Goal: Transaction & Acquisition: Download file/media

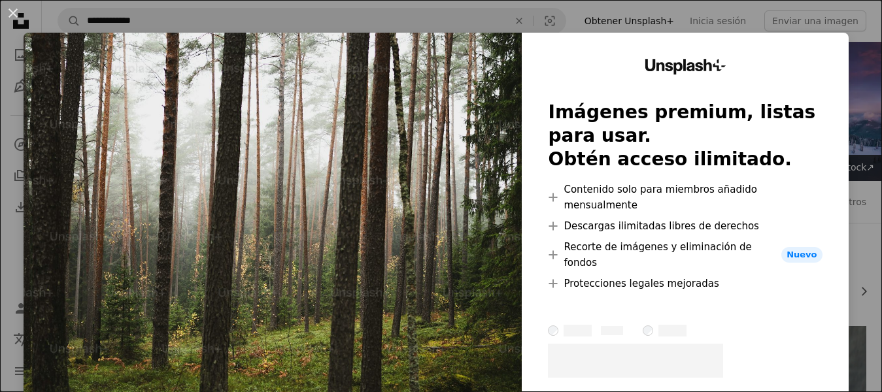
scroll to position [1179, 0]
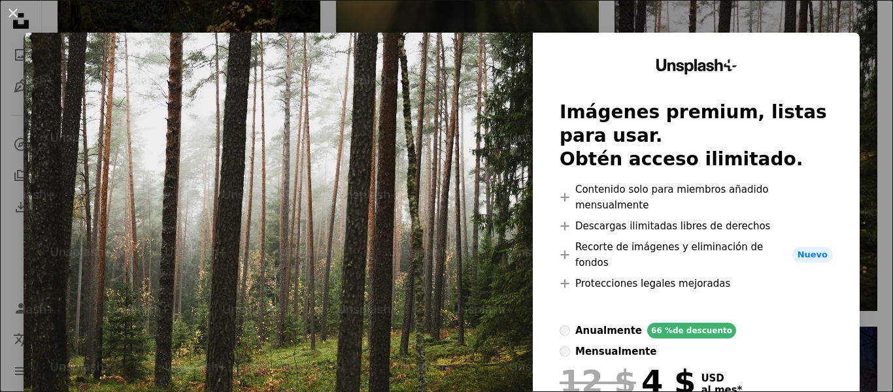
click at [478, 112] on img at bounding box center [278, 272] width 509 height 479
click at [196, 189] on img at bounding box center [278, 272] width 509 height 479
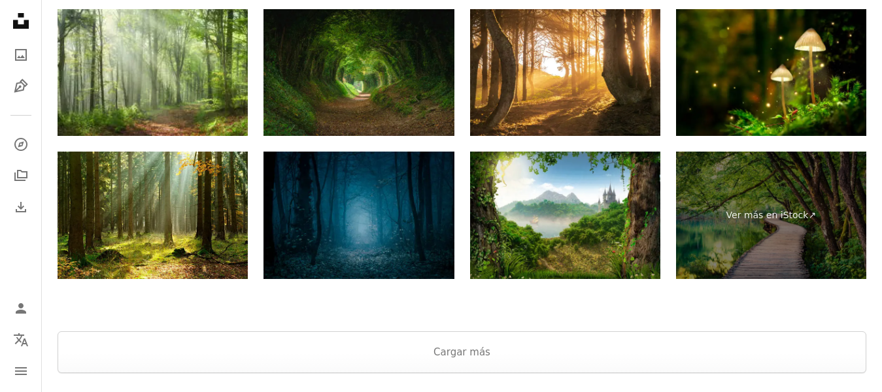
scroll to position [2780, 0]
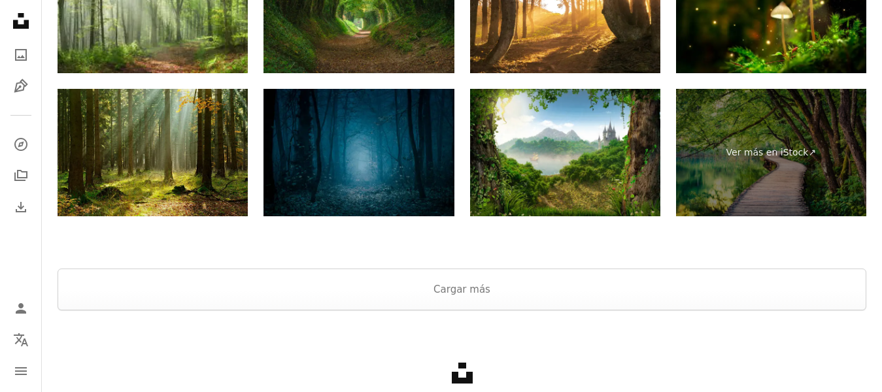
click at [193, 163] on img at bounding box center [153, 152] width 190 height 127
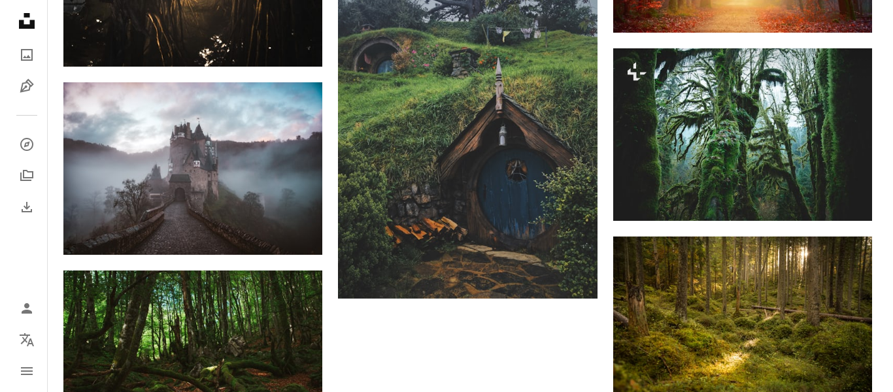
scroll to position [1613, 0]
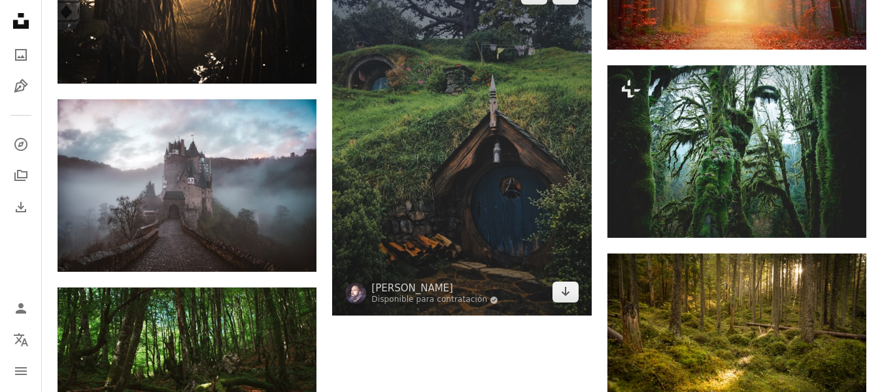
click at [484, 195] on img at bounding box center [461, 144] width 259 height 346
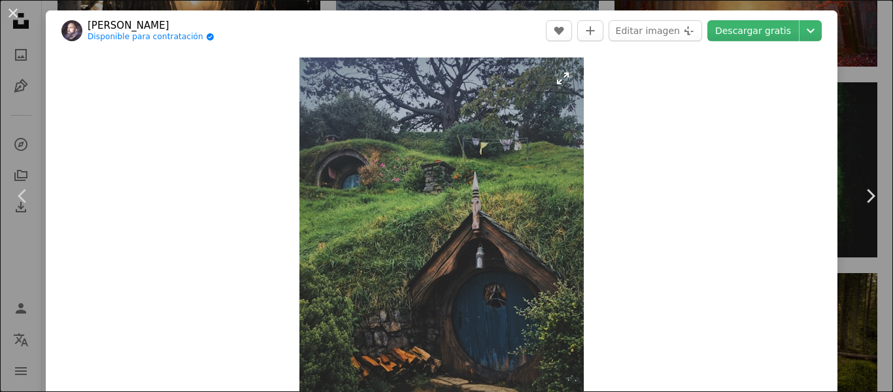
click at [481, 238] on img "Ampliar en esta imagen" at bounding box center [441, 247] width 284 height 379
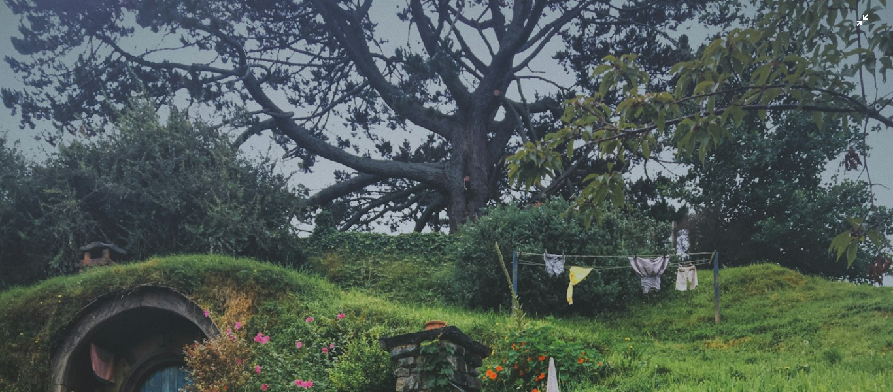
scroll to position [392, 0]
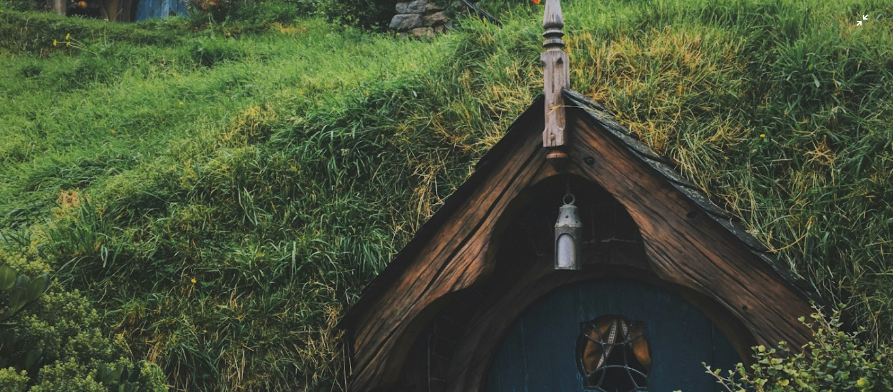
click at [462, 225] on img "Reducir el zoom en esta imagen" at bounding box center [446, 203] width 894 height 1192
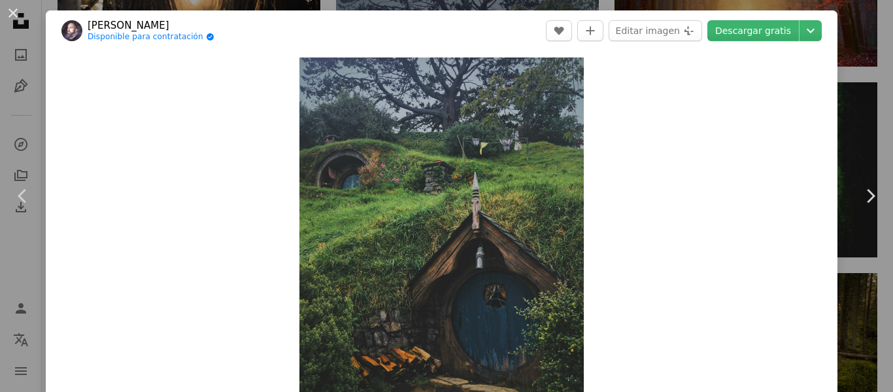
scroll to position [44, 0]
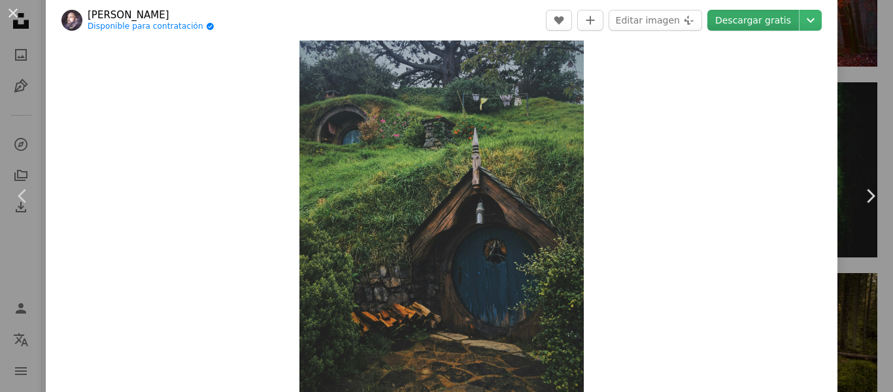
click at [754, 19] on link "Descargar gratis" at bounding box center [753, 20] width 92 height 21
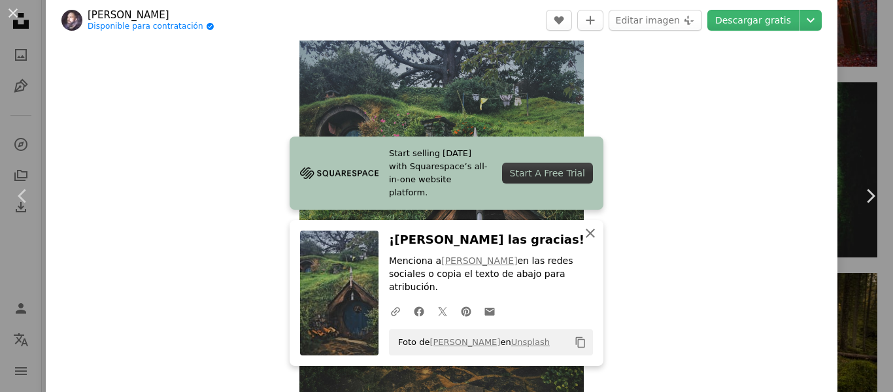
click at [592, 238] on icon "button" at bounding box center [590, 233] width 9 height 9
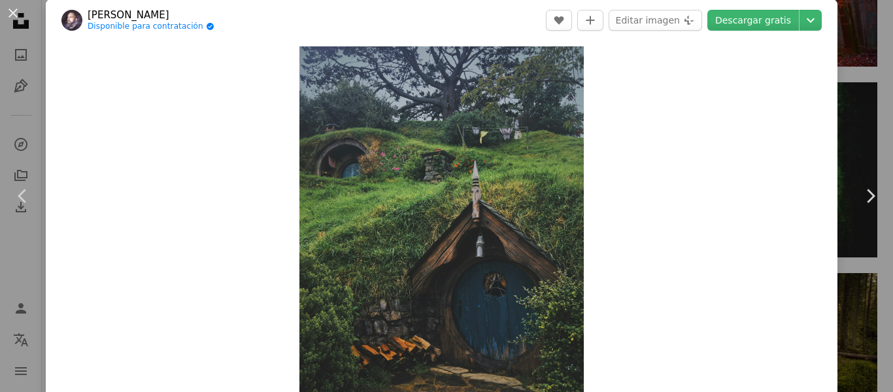
scroll to position [0, 0]
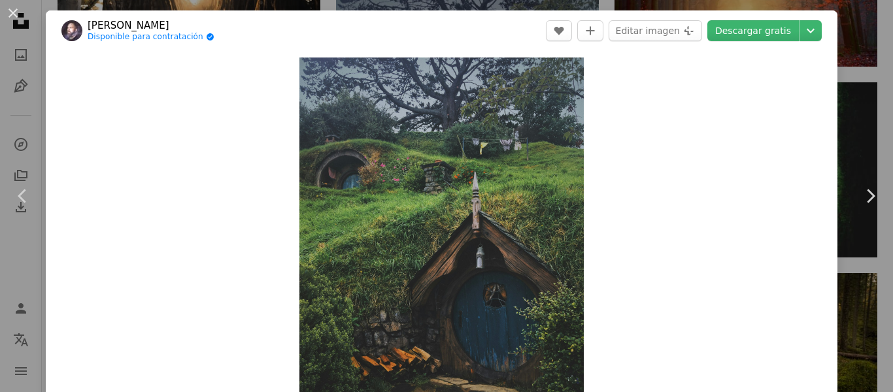
drag, startPoint x: 591, startPoint y: 263, endPoint x: 591, endPoint y: 155, distance: 107.9
click at [591, 155] on div "Zoom in" at bounding box center [442, 247] width 792 height 392
click at [22, 210] on link "Chevron left" at bounding box center [23, 196] width 46 height 126
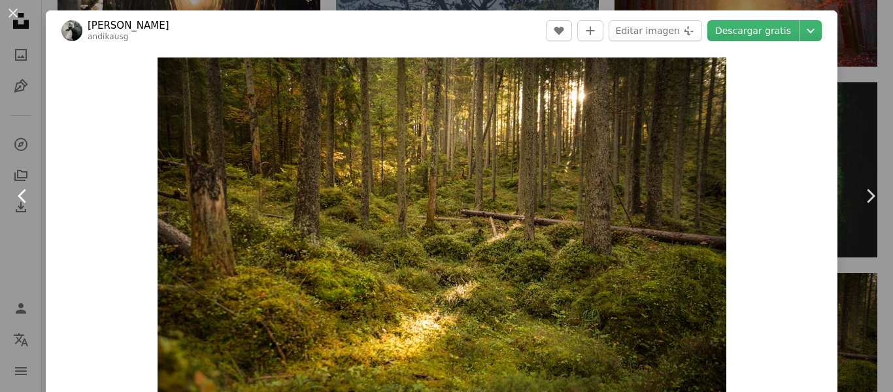
click at [22, 210] on link "Chevron left" at bounding box center [23, 196] width 46 height 126
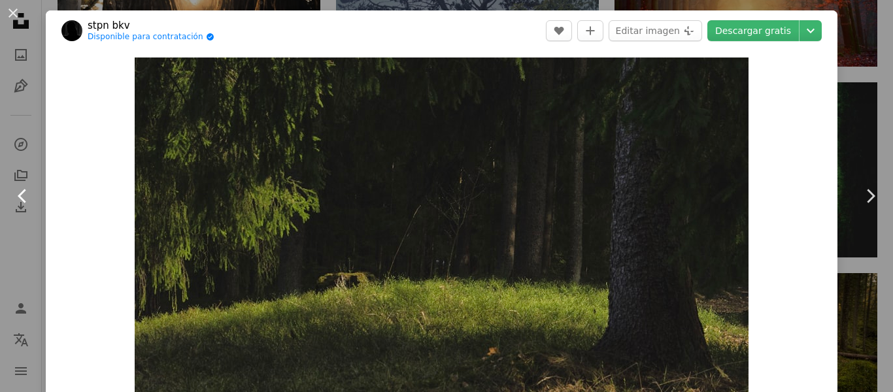
click at [22, 210] on link "Chevron left" at bounding box center [23, 196] width 46 height 126
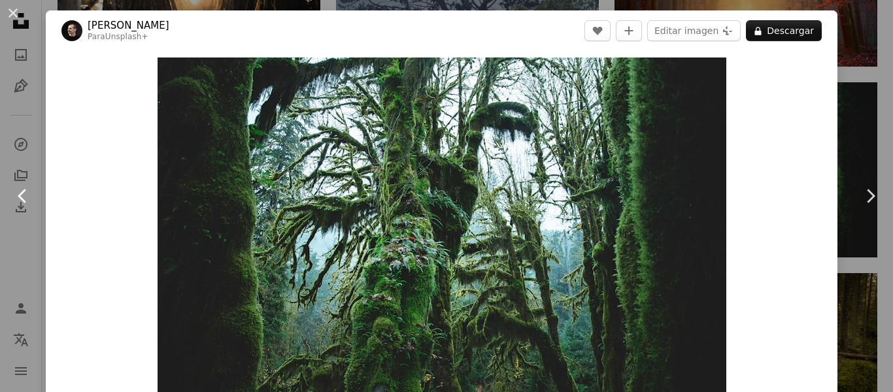
click at [22, 210] on link "Chevron left" at bounding box center [23, 196] width 46 height 126
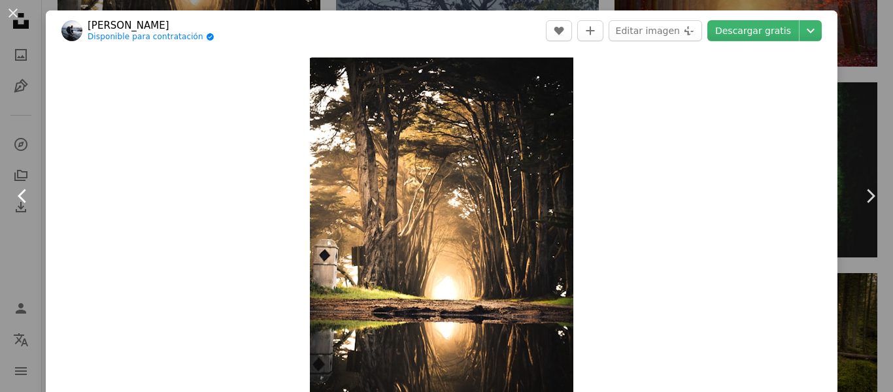
click at [22, 210] on link "Chevron left" at bounding box center [23, 196] width 46 height 126
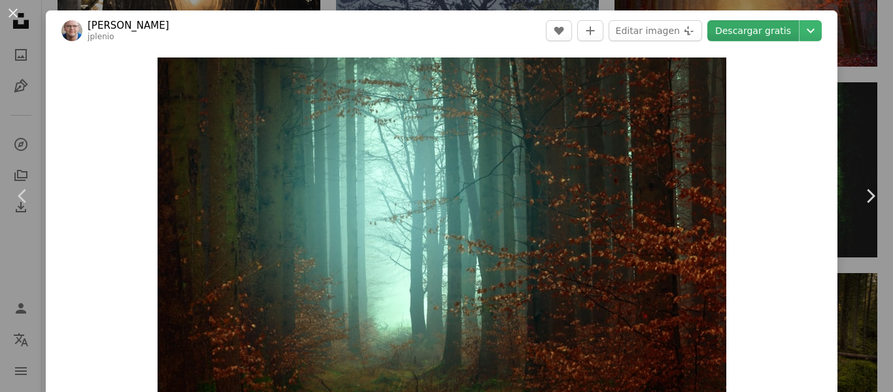
click at [752, 36] on link "Descargar gratis" at bounding box center [753, 30] width 92 height 21
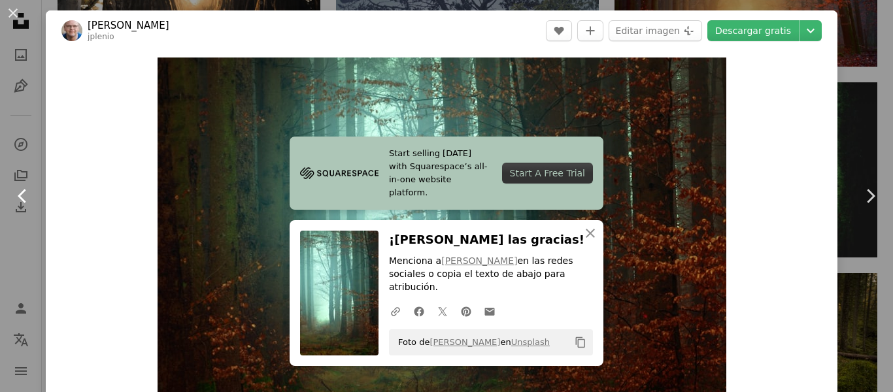
click at [22, 205] on icon "Chevron left" at bounding box center [22, 196] width 21 height 21
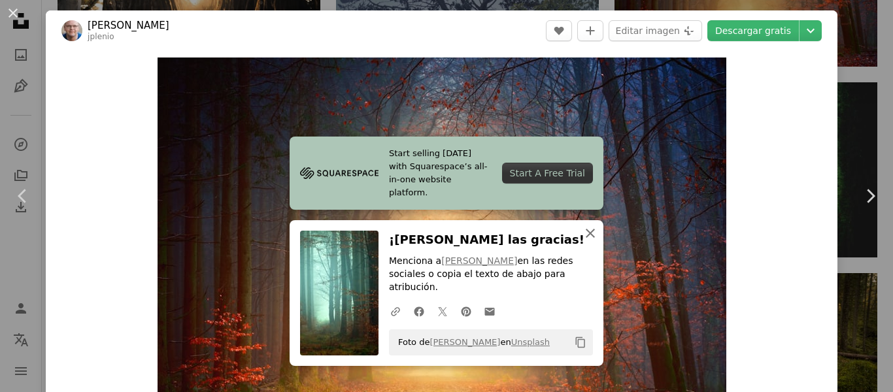
click at [590, 241] on icon "An X shape" at bounding box center [590, 234] width 16 height 16
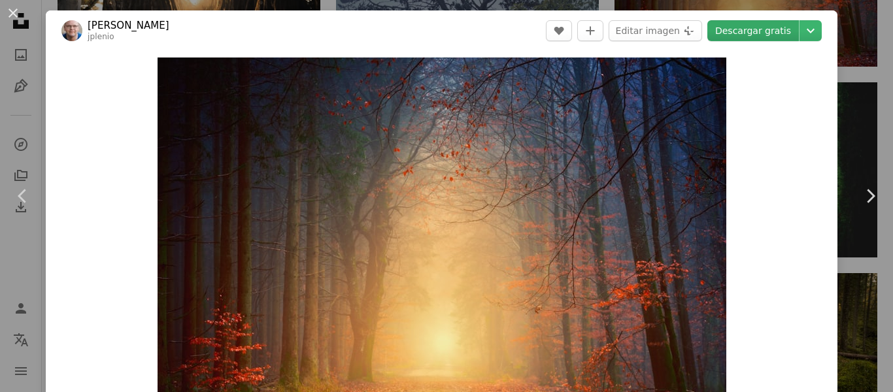
click at [776, 31] on link "Descargar gratis" at bounding box center [753, 30] width 92 height 21
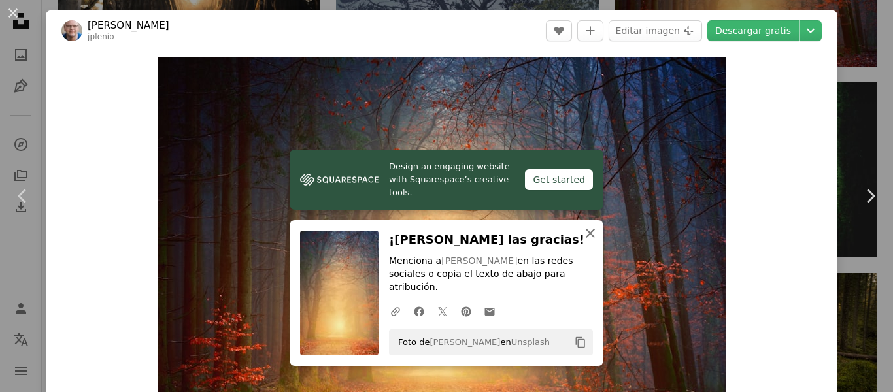
click at [589, 238] on icon "button" at bounding box center [590, 233] width 9 height 9
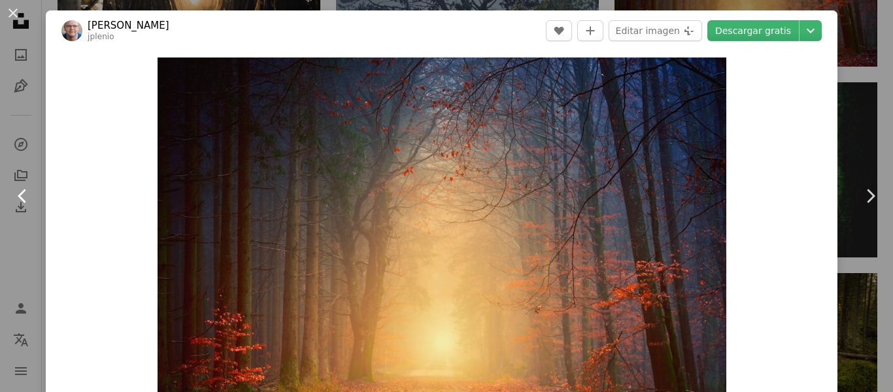
click at [16, 210] on link "Chevron left" at bounding box center [23, 196] width 46 height 126
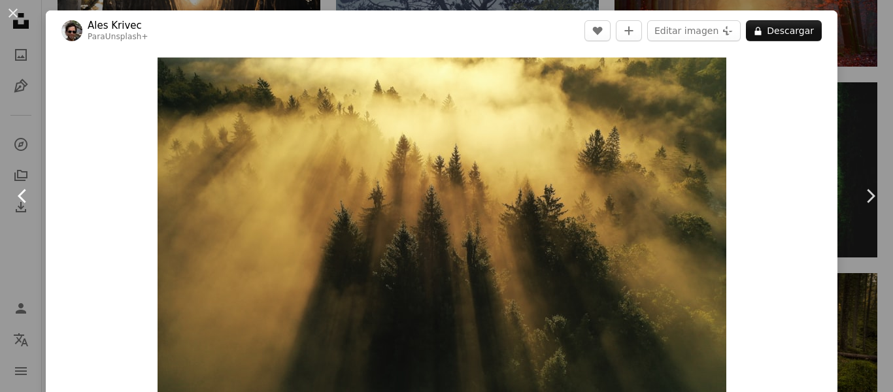
click at [22, 209] on link "Chevron left" at bounding box center [23, 196] width 46 height 126
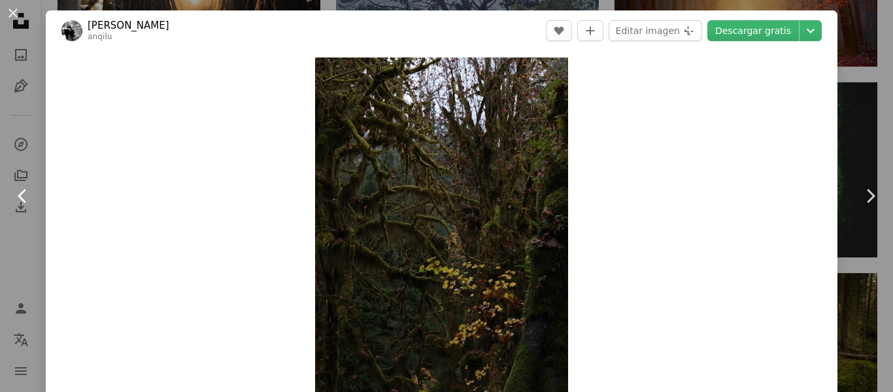
click at [22, 209] on link "Chevron left" at bounding box center [23, 196] width 46 height 126
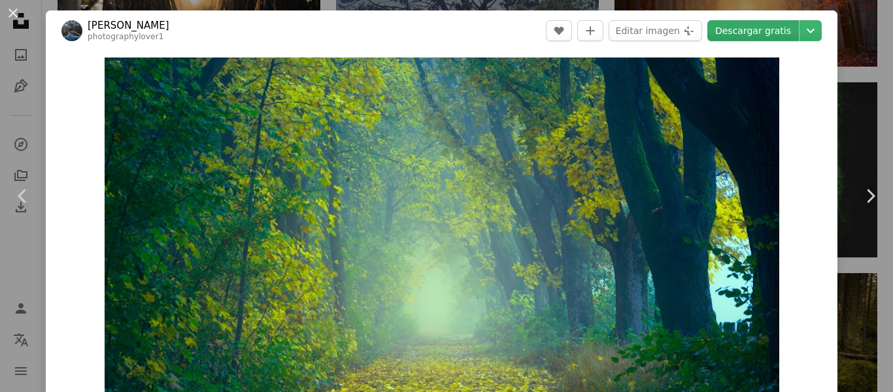
click at [731, 32] on link "Descargar gratis" at bounding box center [753, 30] width 92 height 21
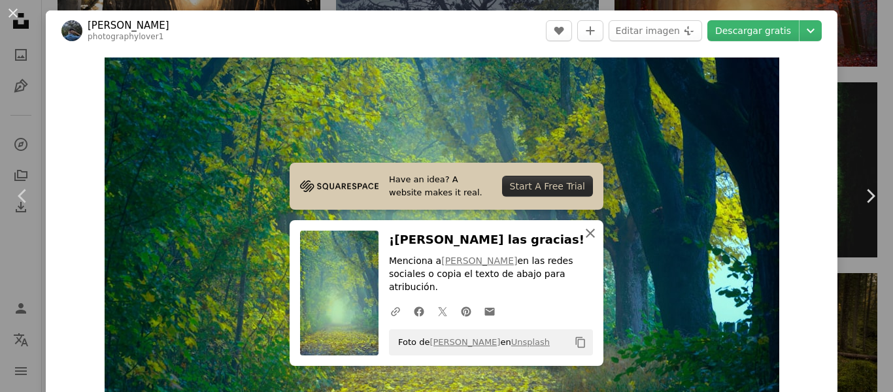
click at [593, 241] on icon "An X shape" at bounding box center [590, 234] width 16 height 16
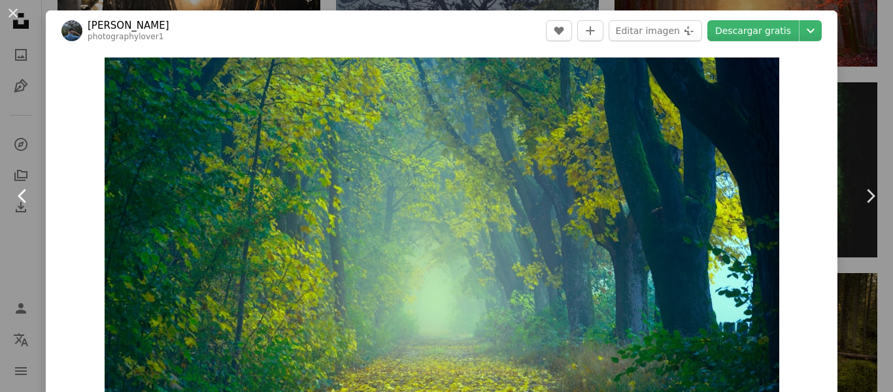
click at [23, 208] on link "Chevron left" at bounding box center [23, 196] width 46 height 126
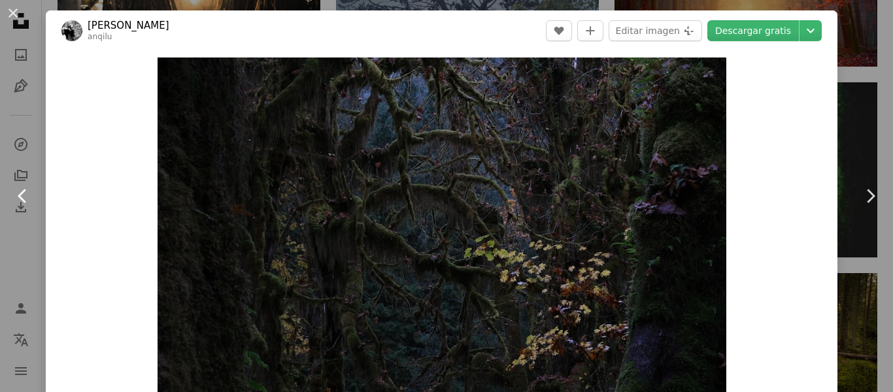
click at [23, 208] on link "Chevron left" at bounding box center [23, 196] width 46 height 126
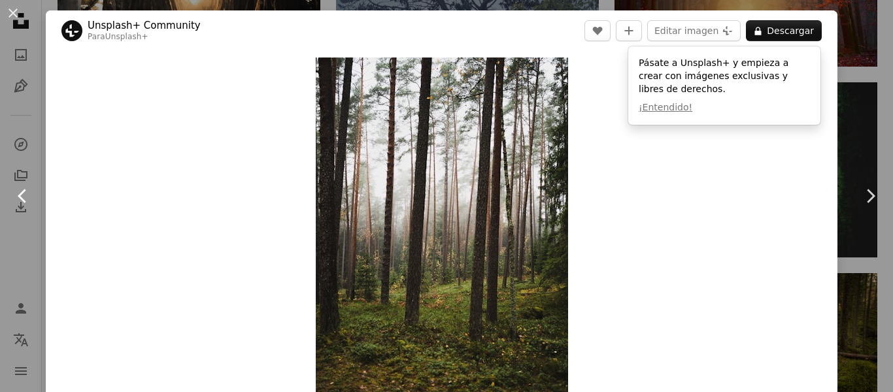
click at [22, 211] on link "Chevron left" at bounding box center [23, 196] width 46 height 126
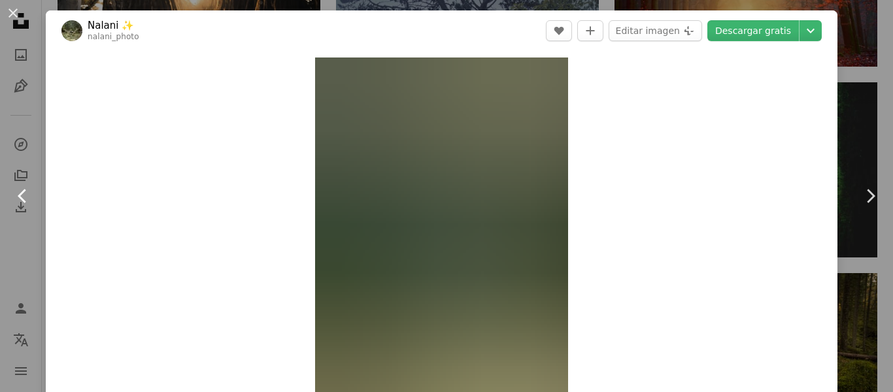
click at [22, 211] on link "Chevron left" at bounding box center [23, 196] width 46 height 126
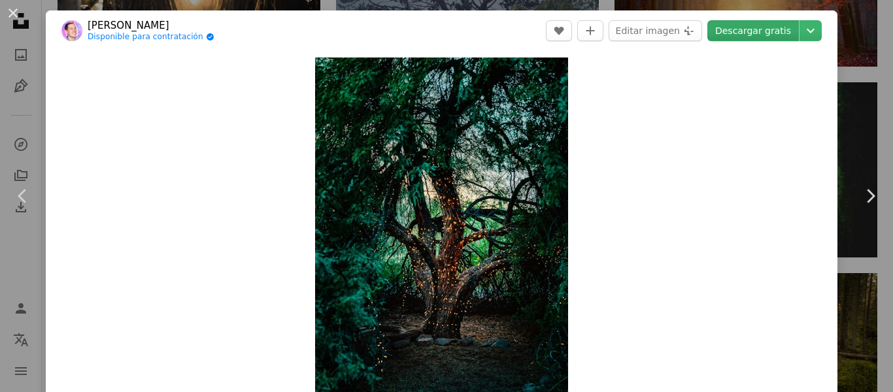
click at [749, 31] on link "Descargar gratis" at bounding box center [753, 30] width 92 height 21
